Goal: Task Accomplishment & Management: Manage account settings

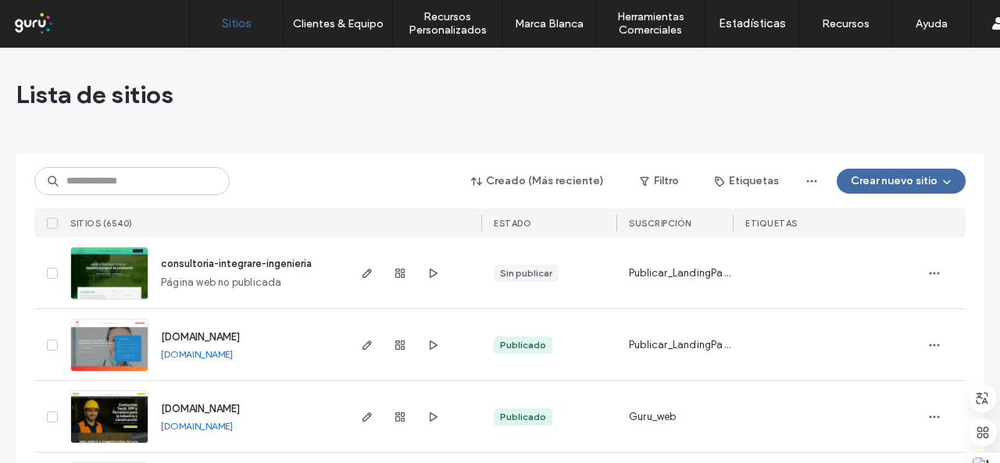
click at [999, 26] on div at bounding box center [999, 231] width 1 height 463
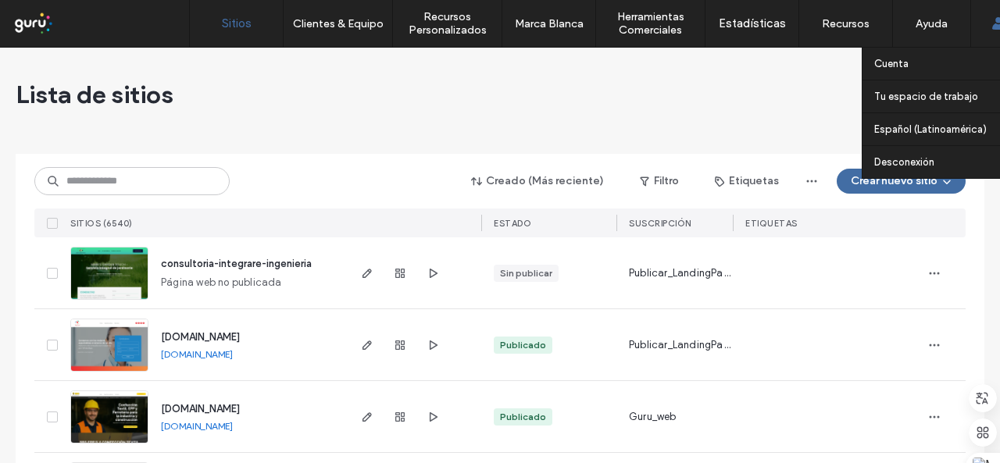
click at [995, 26] on use at bounding box center [997, 23] width 12 height 12
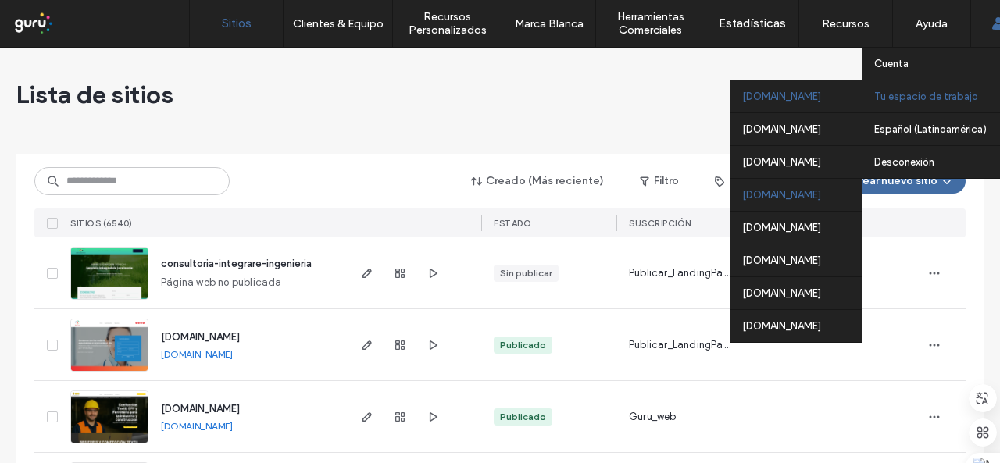
drag, startPoint x: 908, startPoint y: 98, endPoint x: 794, endPoint y: 189, distance: 146.2
click at [862, 112] on div "Tu espacio de trabajo peru.publicar.guru argentina.publicar.guru chile.publicar…" at bounding box center [943, 96] width 162 height 33
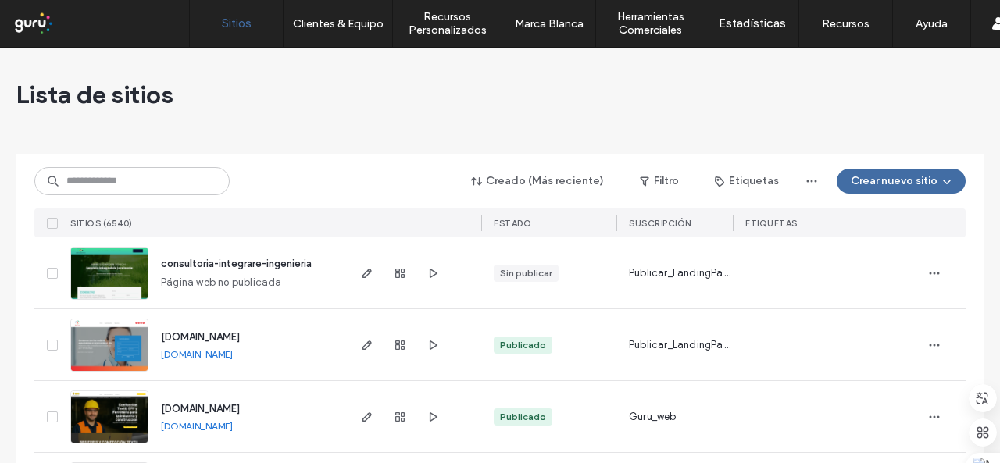
drag, startPoint x: 998, startPoint y: 0, endPoint x: 545, endPoint y: 123, distance: 468.7
click at [520, 135] on div "Lista de sitios" at bounding box center [500, 95] width 969 height 94
drag, startPoint x: 961, startPoint y: 0, endPoint x: 445, endPoint y: 77, distance: 521.4
click at [445, 77] on div "Lista de sitios" at bounding box center [500, 95] width 969 height 94
click at [999, 31] on div at bounding box center [999, 231] width 1 height 463
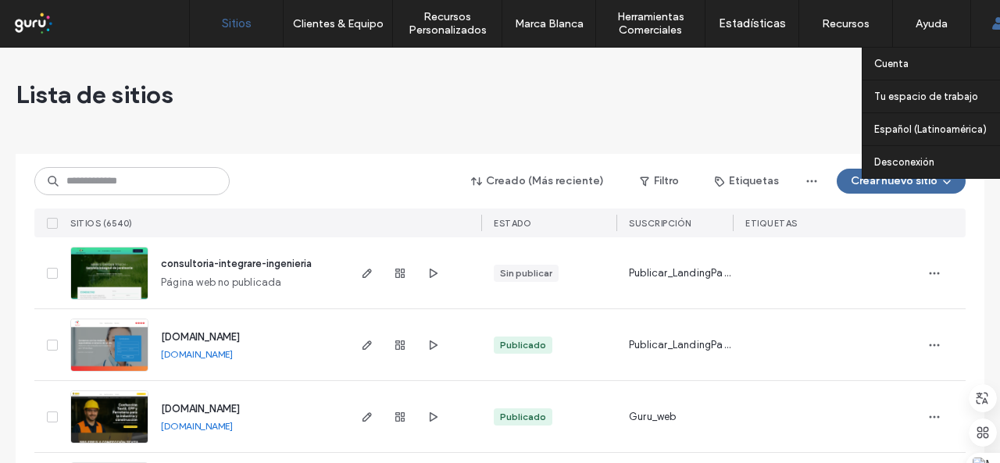
click at [992, 27] on use at bounding box center [997, 23] width 12 height 12
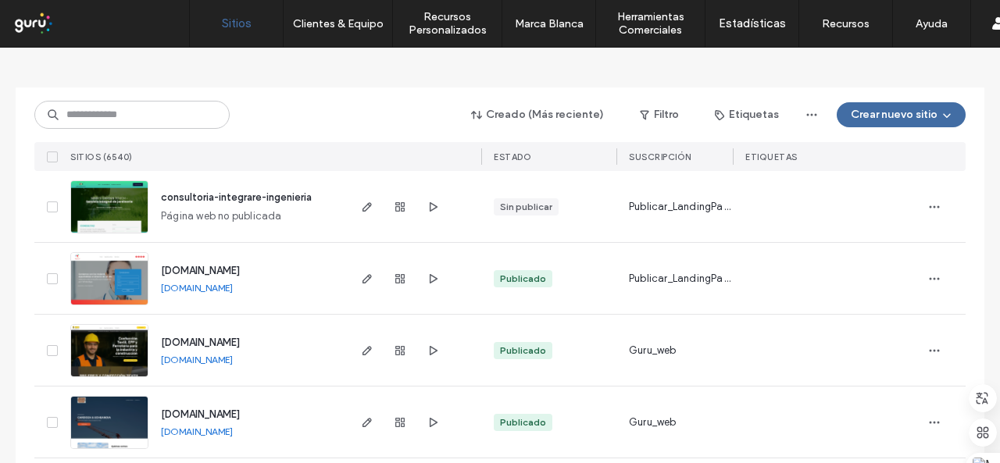
scroll to position [78, 0]
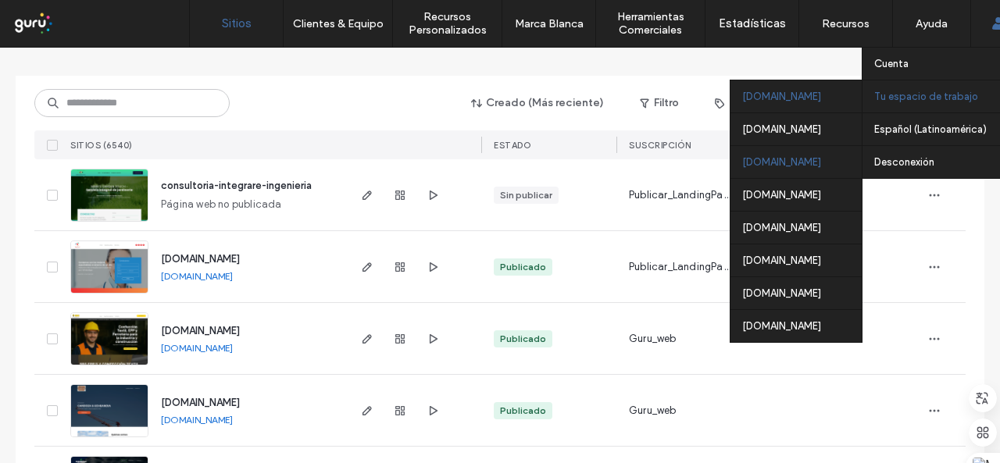
click at [805, 160] on div "[DOMAIN_NAME]" at bounding box center [795, 161] width 131 height 33
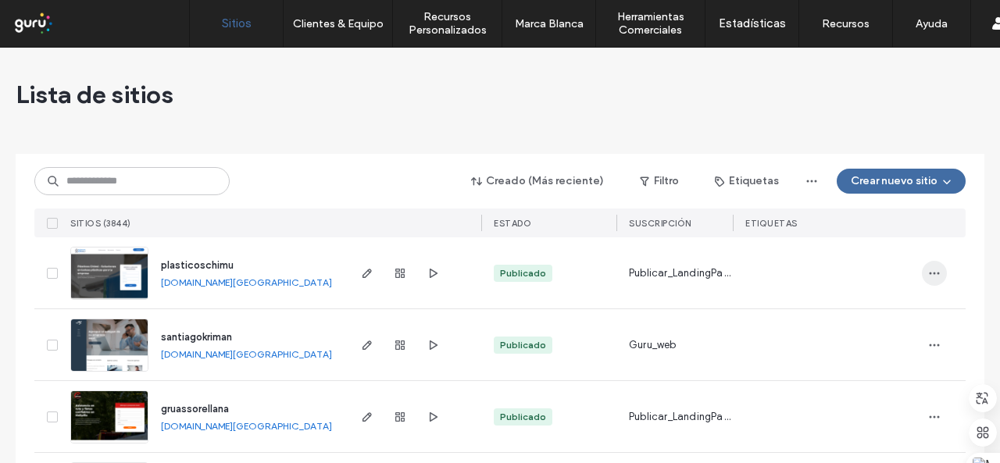
click at [930, 273] on use "button" at bounding box center [935, 273] width 10 height 2
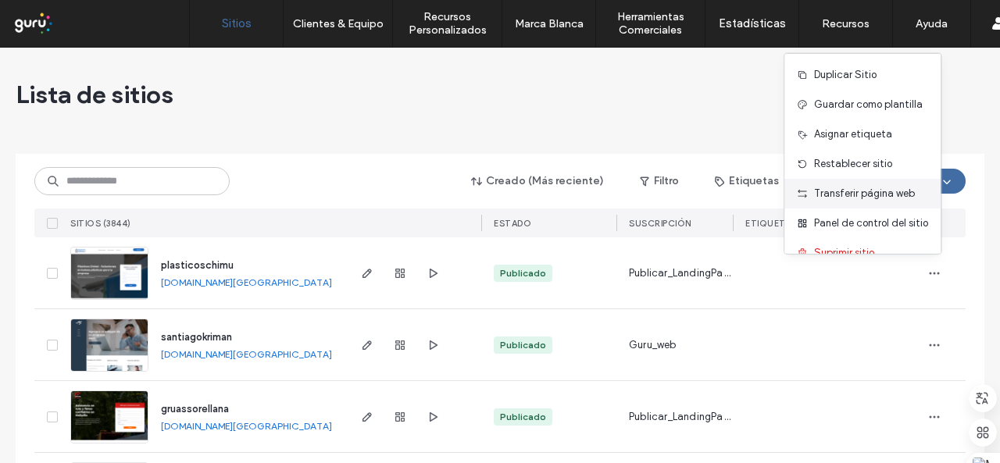
click at [843, 185] on div "Transferir página web" at bounding box center [862, 194] width 156 height 30
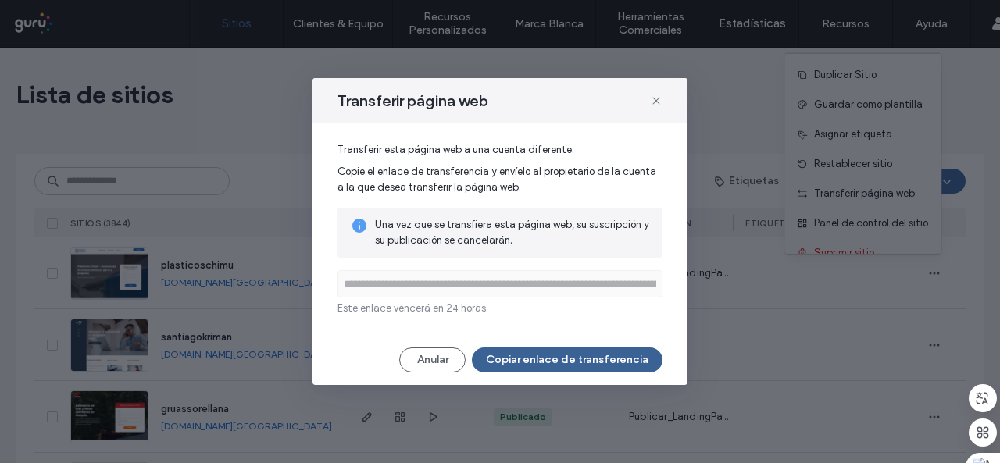
click at [556, 355] on button "Copiar enlace de transferencia" at bounding box center [567, 360] width 191 height 25
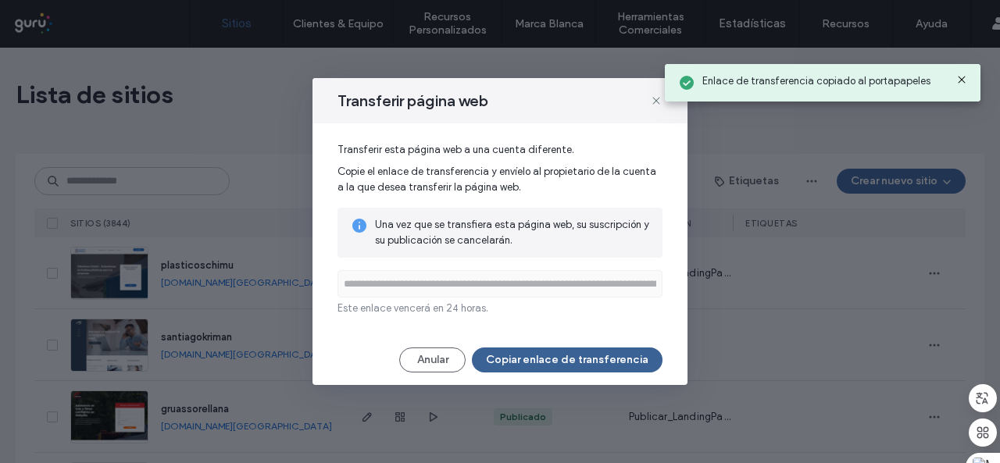
click at [555, 360] on button "Copiar enlace de transferencia" at bounding box center [567, 360] width 191 height 25
